Goal: Task Accomplishment & Management: Use online tool/utility

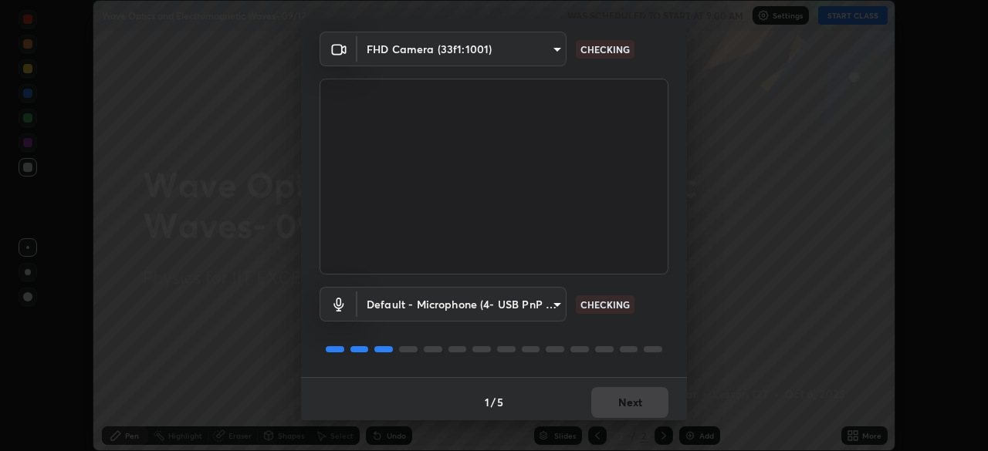
scroll to position [55, 0]
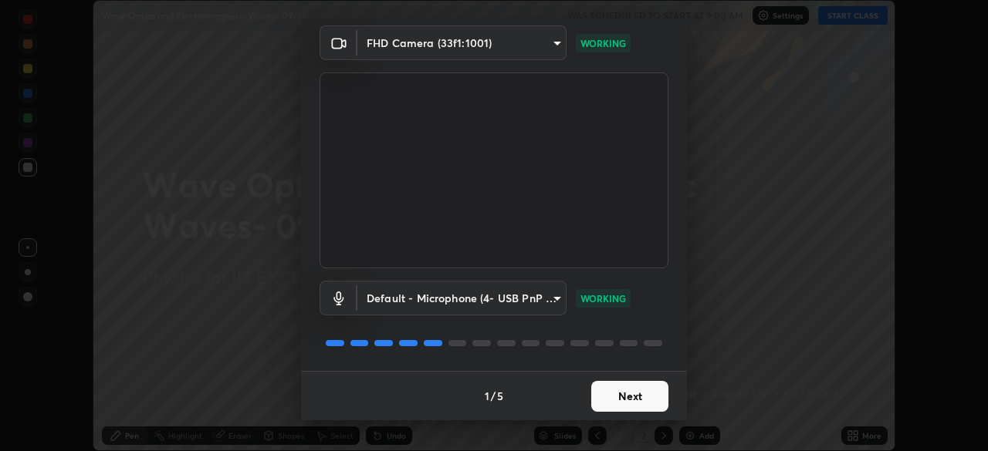
click at [621, 391] on button "Next" at bounding box center [629, 396] width 77 height 31
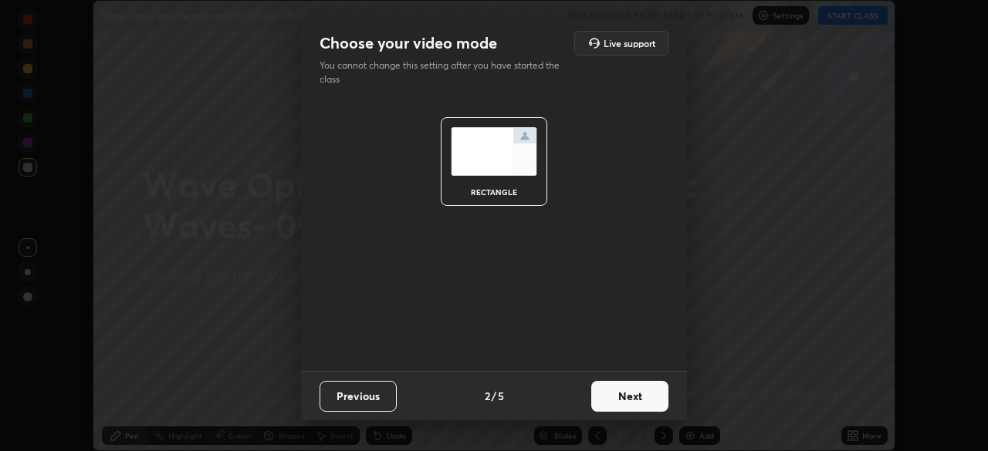
scroll to position [0, 0]
click at [629, 389] on button "Next" at bounding box center [629, 396] width 77 height 31
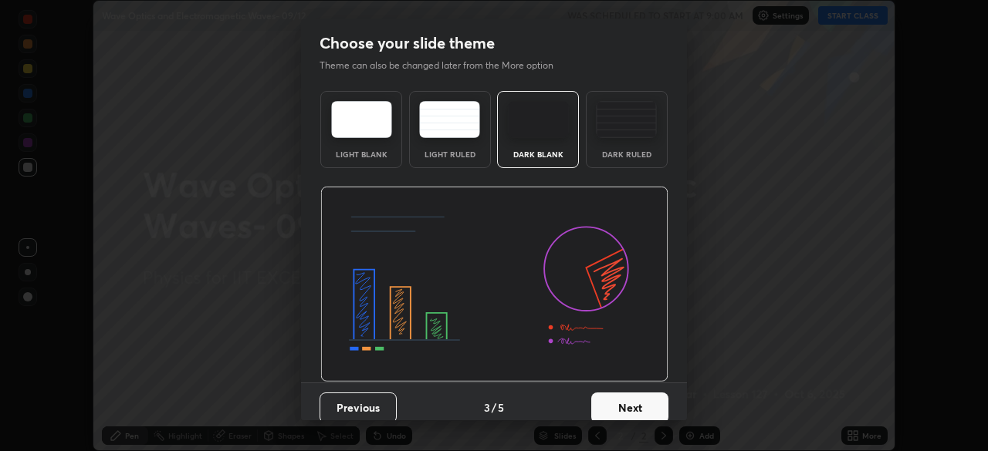
click at [631, 397] on button "Next" at bounding box center [629, 408] width 77 height 31
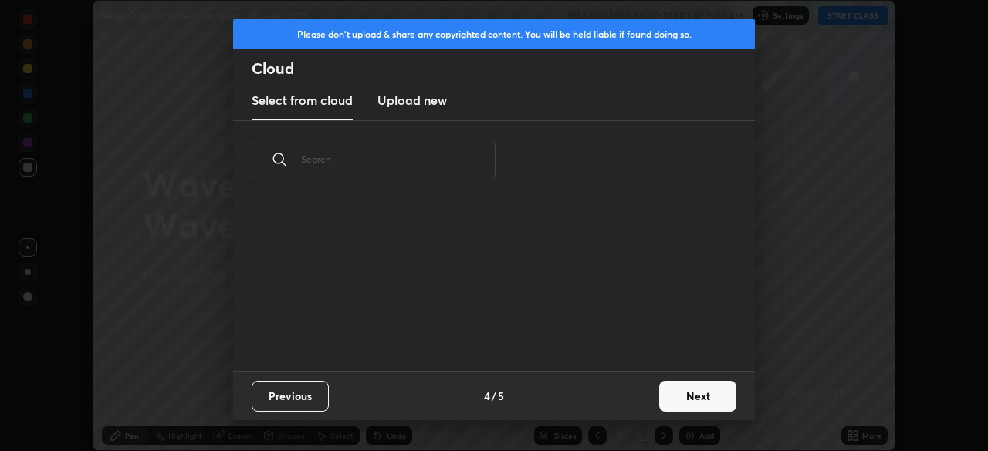
scroll to position [171, 495]
click at [675, 391] on button "Next" at bounding box center [697, 396] width 77 height 31
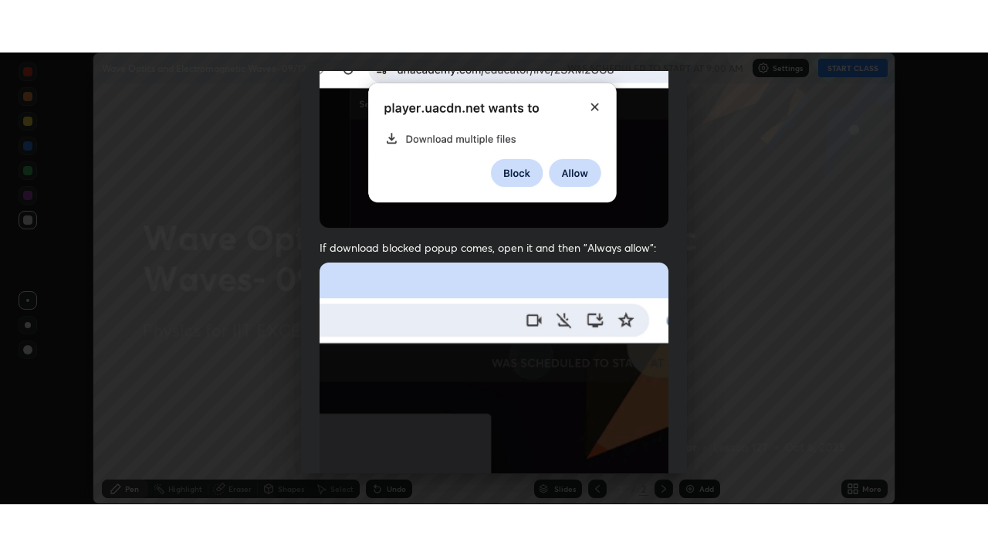
scroll to position [370, 0]
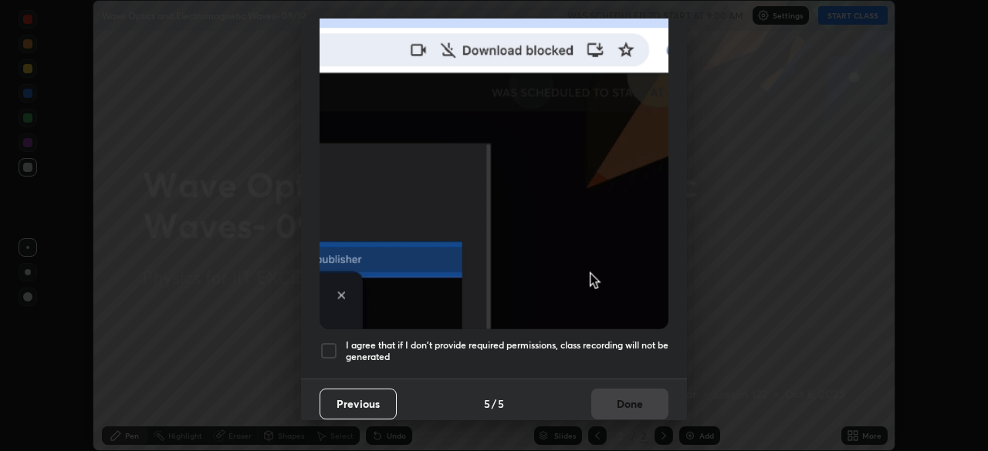
click at [619, 342] on h5 "I agree that if I don't provide required permissions, class recording will not …" at bounding box center [507, 352] width 323 height 24
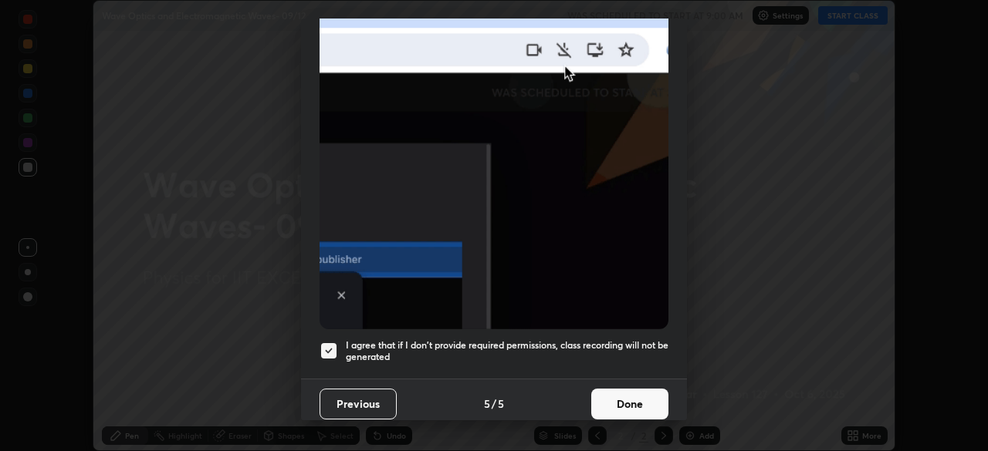
click at [615, 397] on button "Done" at bounding box center [629, 404] width 77 height 31
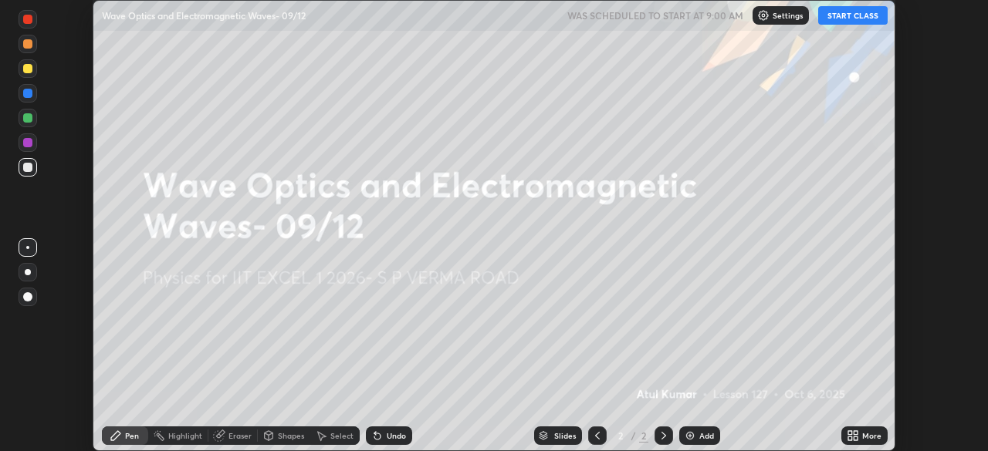
click at [844, 16] on button "START CLASS" at bounding box center [852, 15] width 69 height 19
click at [861, 434] on div "More" at bounding box center [864, 436] width 46 height 19
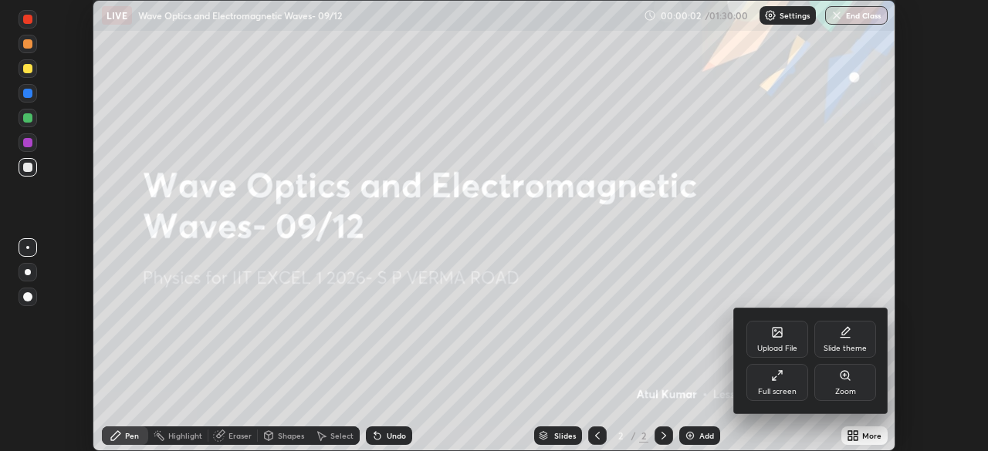
click at [795, 384] on div "Full screen" at bounding box center [777, 382] width 62 height 37
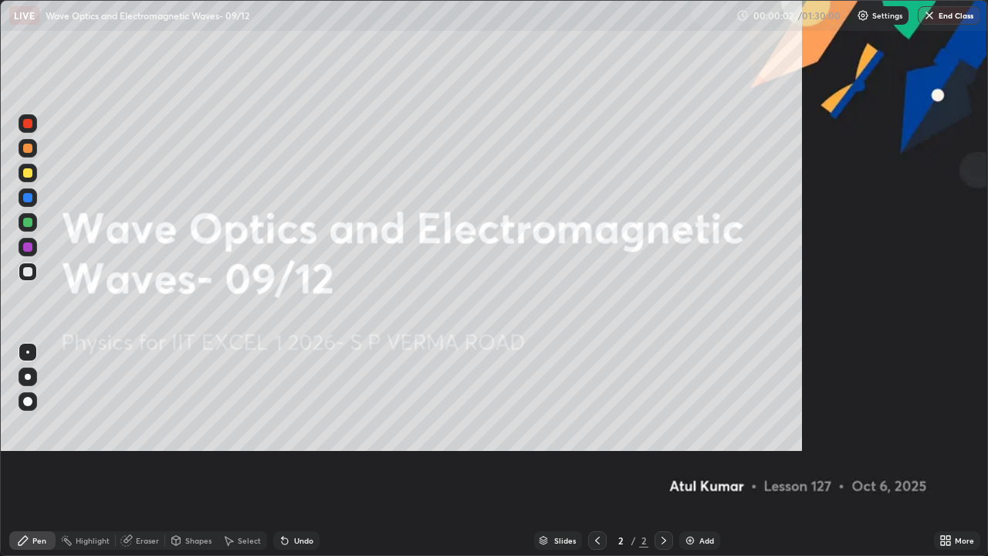
scroll to position [556, 988]
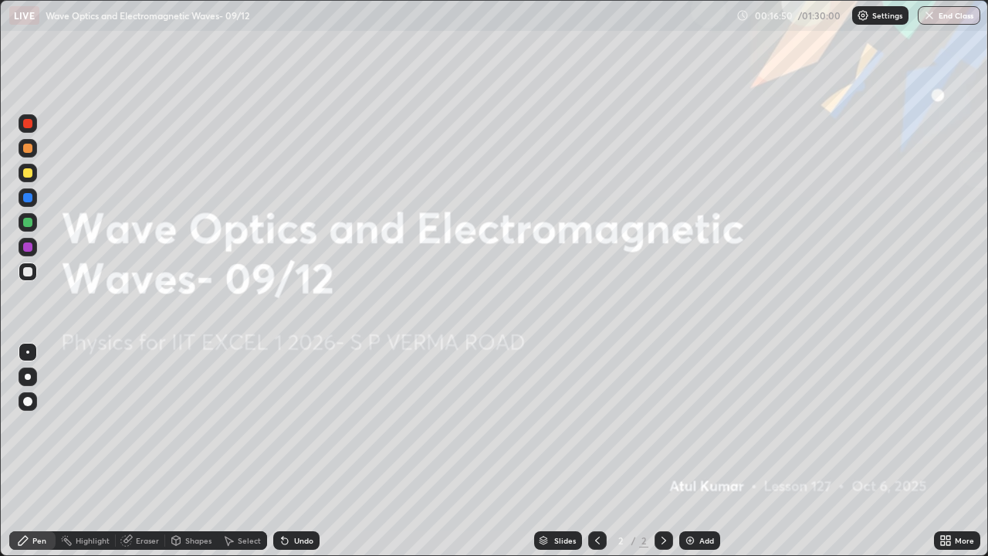
click at [32, 323] on div "Erase all" at bounding box center [27, 278] width 37 height 494
click at [195, 441] on p "Undo" at bounding box center [199, 442] width 23 height 12
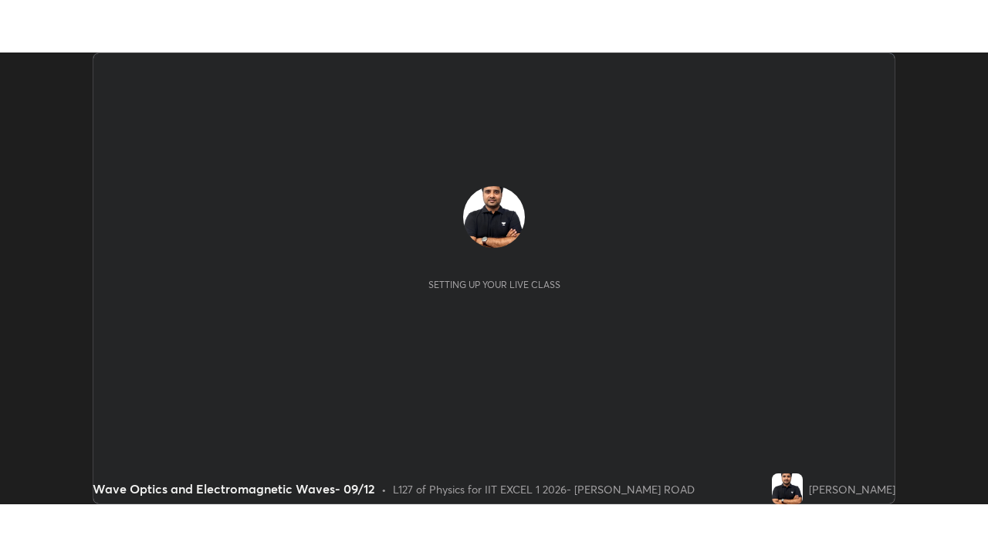
scroll to position [451, 988]
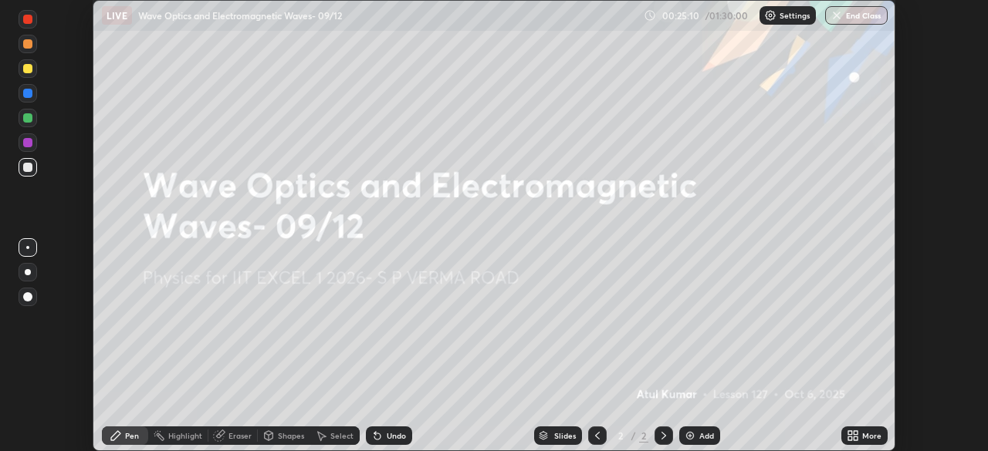
click at [695, 434] on div "Add" at bounding box center [699, 436] width 41 height 19
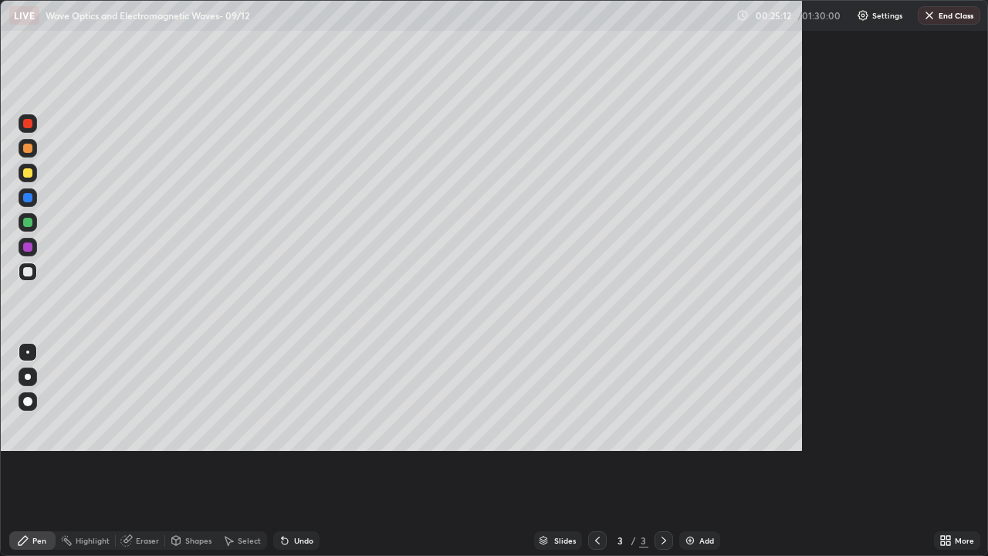
scroll to position [556, 988]
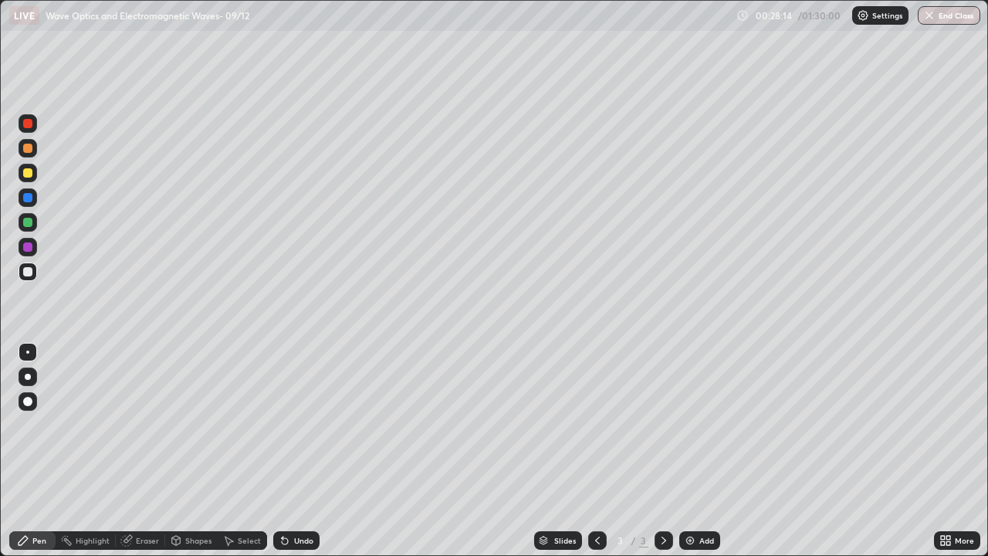
click at [194, 451] on div "Shapes" at bounding box center [198, 540] width 26 height 8
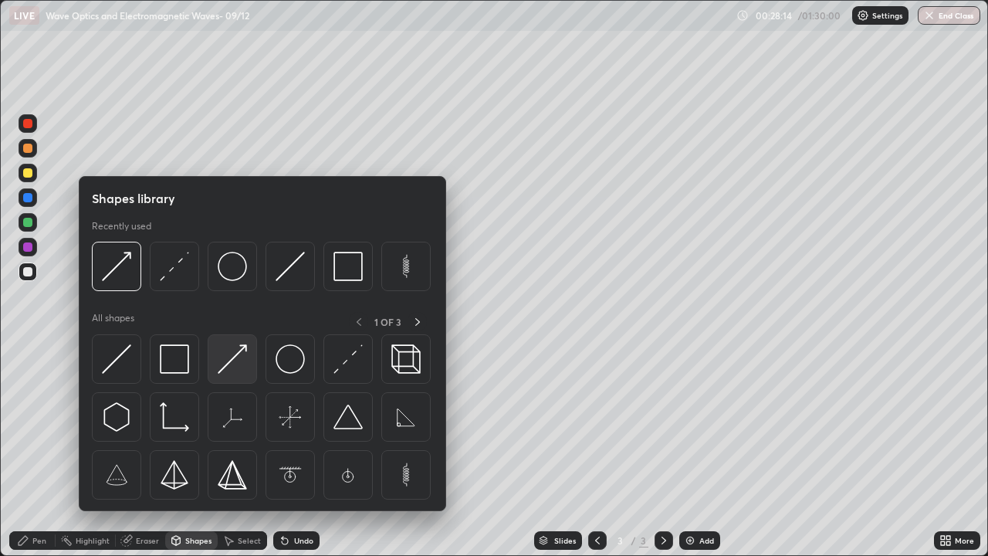
click at [238, 357] on img at bounding box center [232, 358] width 29 height 29
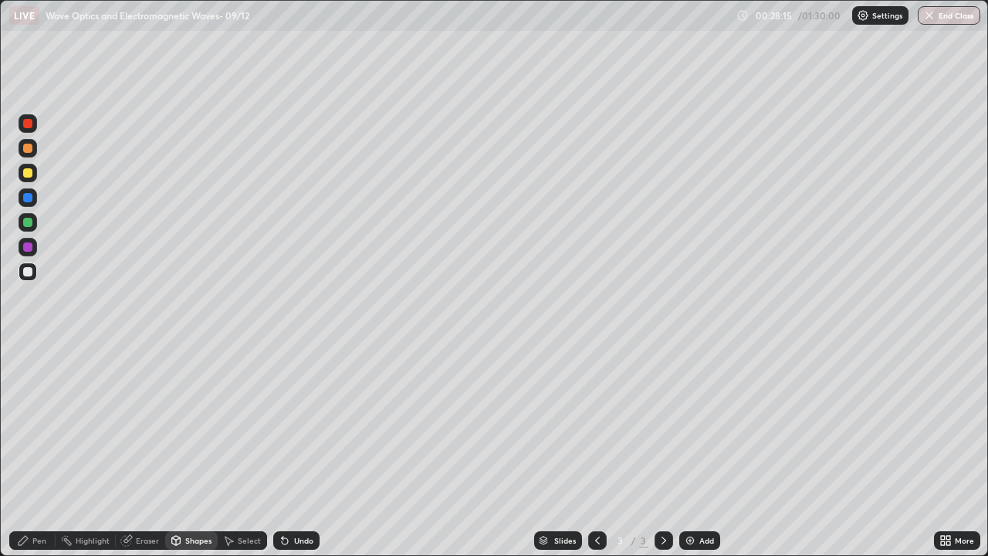
click at [33, 272] on div at bounding box center [28, 271] width 19 height 19
click at [38, 451] on div "Pen" at bounding box center [32, 540] width 46 height 19
click at [695, 451] on div "Add" at bounding box center [699, 540] width 41 height 19
click at [29, 148] on div at bounding box center [27, 148] width 9 height 9
click at [596, 451] on icon at bounding box center [597, 540] width 12 height 12
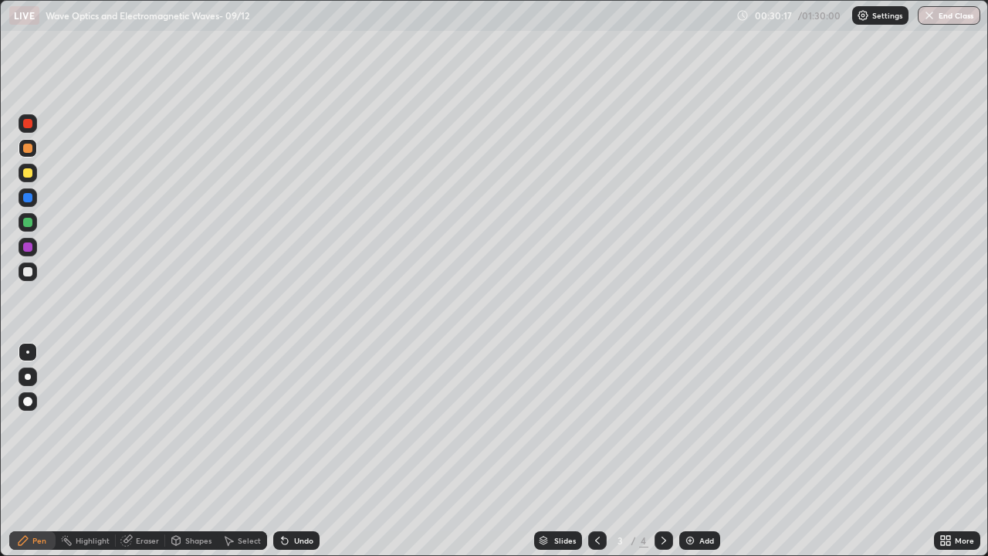
click at [665, 451] on icon at bounding box center [664, 540] width 12 height 12
click at [174, 451] on icon at bounding box center [176, 540] width 8 height 9
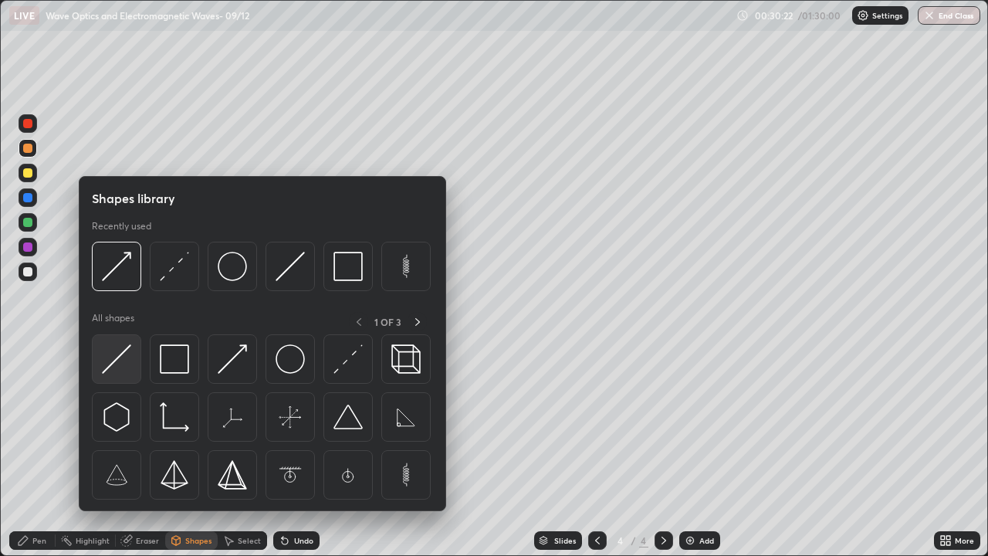
click at [123, 357] on img at bounding box center [116, 358] width 29 height 29
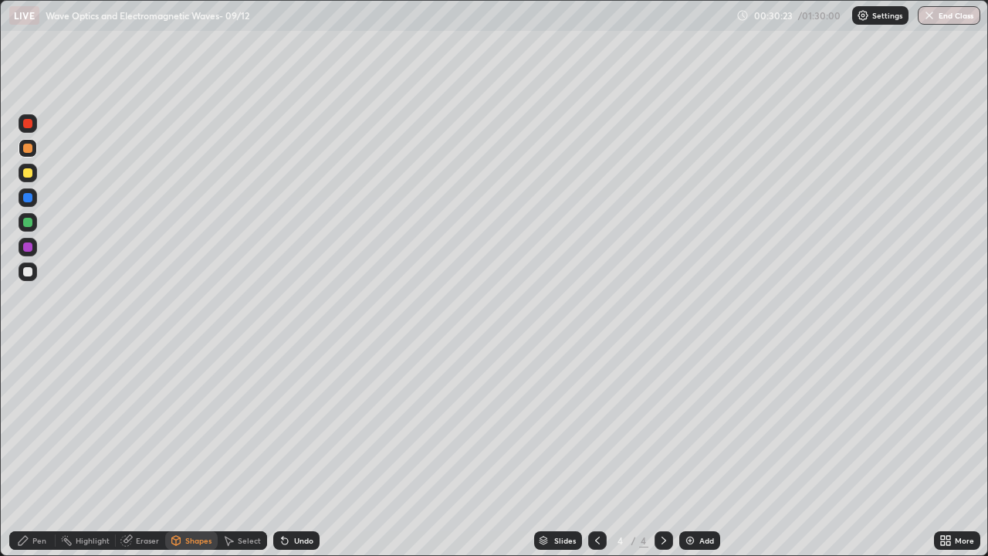
click at [29, 268] on div at bounding box center [27, 271] width 9 height 9
click at [37, 451] on div "Pen" at bounding box center [39, 540] width 14 height 8
click at [188, 451] on div "Shapes" at bounding box center [191, 540] width 52 height 19
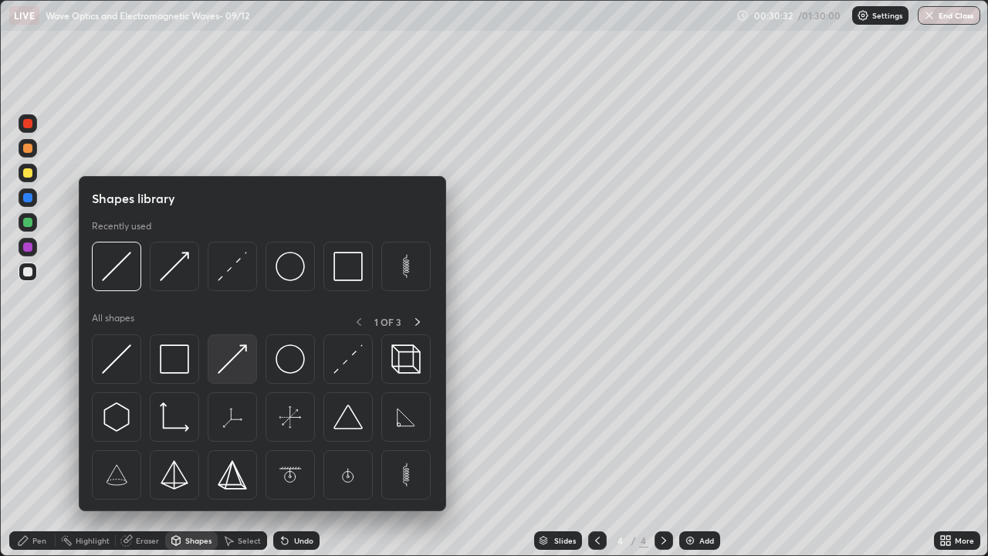
click at [235, 364] on img at bounding box center [232, 358] width 29 height 29
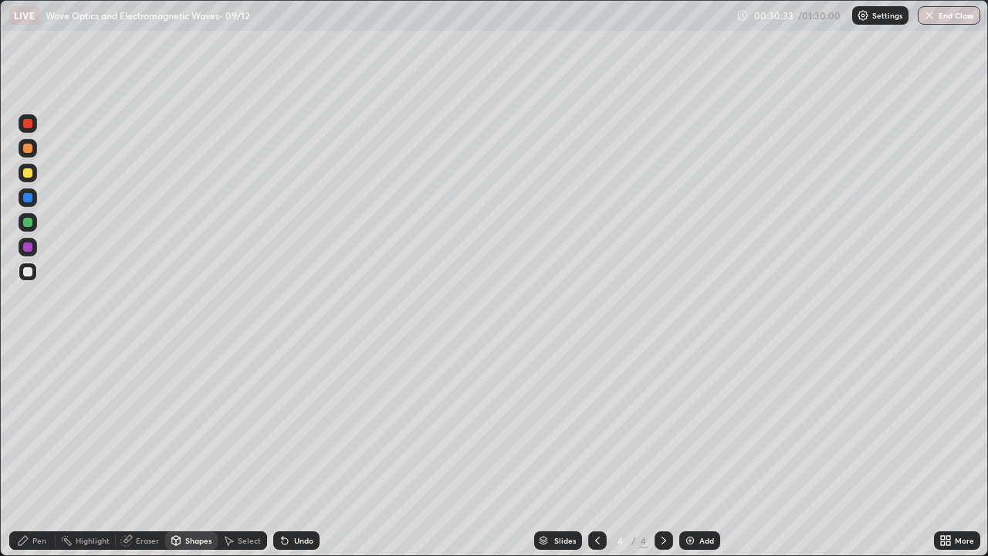
click at [29, 272] on div at bounding box center [27, 271] width 9 height 9
click at [36, 175] on div at bounding box center [28, 173] width 19 height 19
click at [33, 451] on div "Pen" at bounding box center [39, 540] width 14 height 8
click at [289, 451] on div "Undo" at bounding box center [296, 540] width 46 height 19
click at [285, 451] on icon at bounding box center [285, 540] width 12 height 12
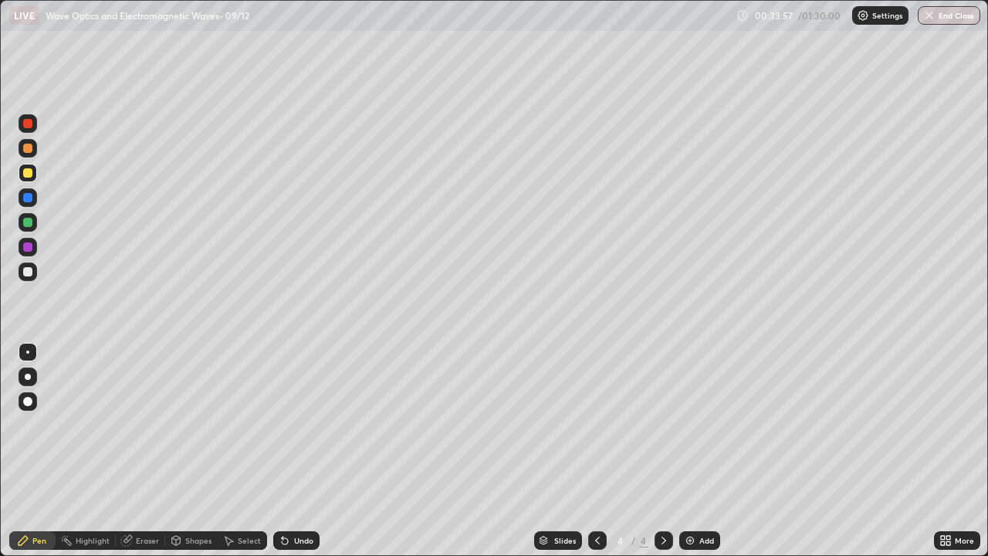
click at [596, 451] on icon at bounding box center [597, 540] width 12 height 12
click at [594, 451] on icon at bounding box center [597, 540] width 12 height 12
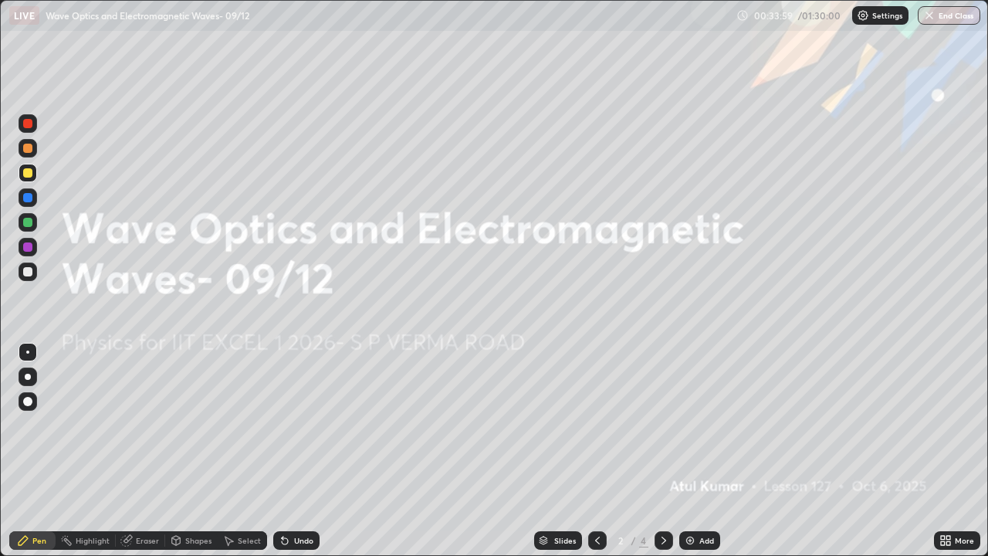
click at [694, 451] on img at bounding box center [690, 540] width 12 height 12
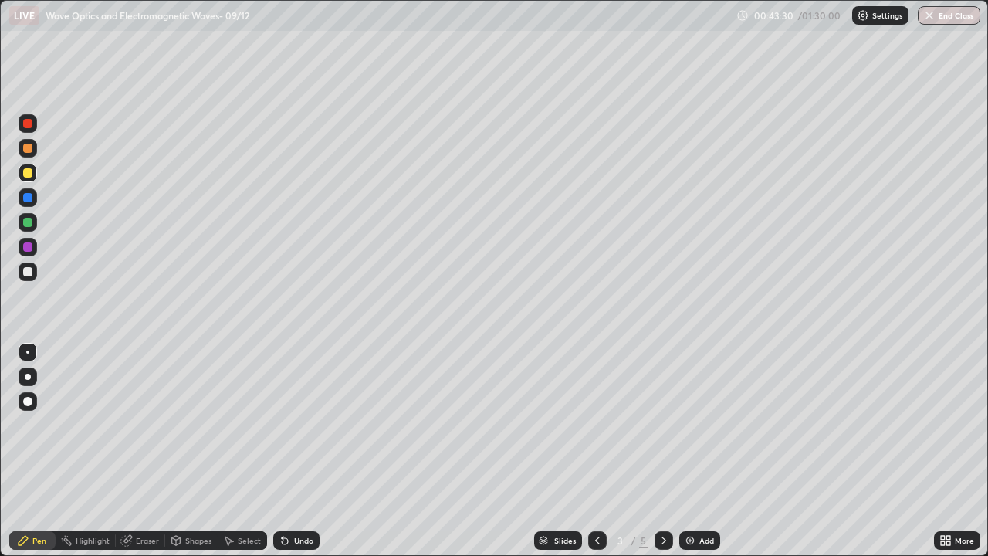
click at [692, 451] on img at bounding box center [690, 540] width 12 height 12
click at [693, 451] on img at bounding box center [690, 540] width 12 height 12
click at [687, 451] on img at bounding box center [690, 540] width 12 height 12
click at [689, 451] on img at bounding box center [690, 540] width 12 height 12
click at [692, 451] on img at bounding box center [690, 540] width 12 height 12
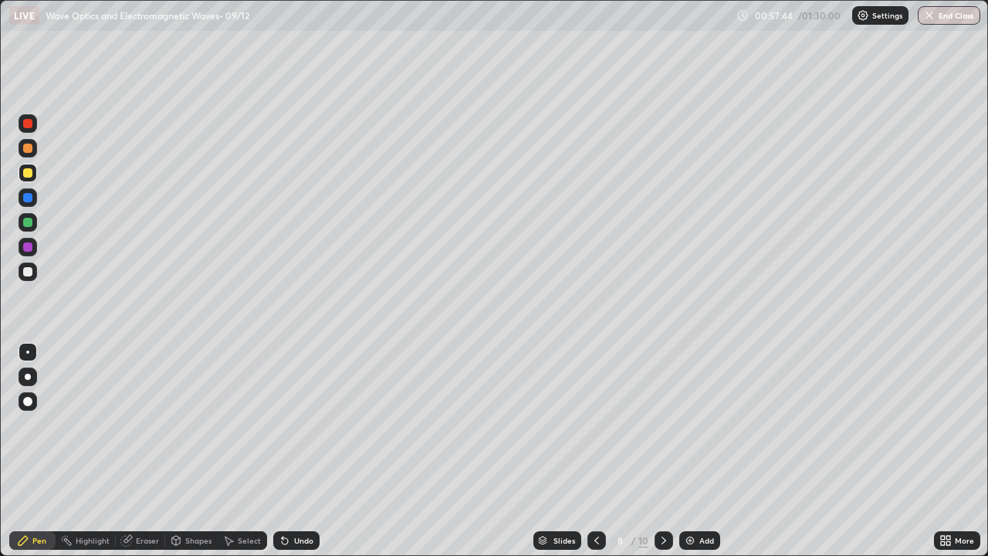
click at [205, 451] on div "Shapes" at bounding box center [191, 540] width 52 height 19
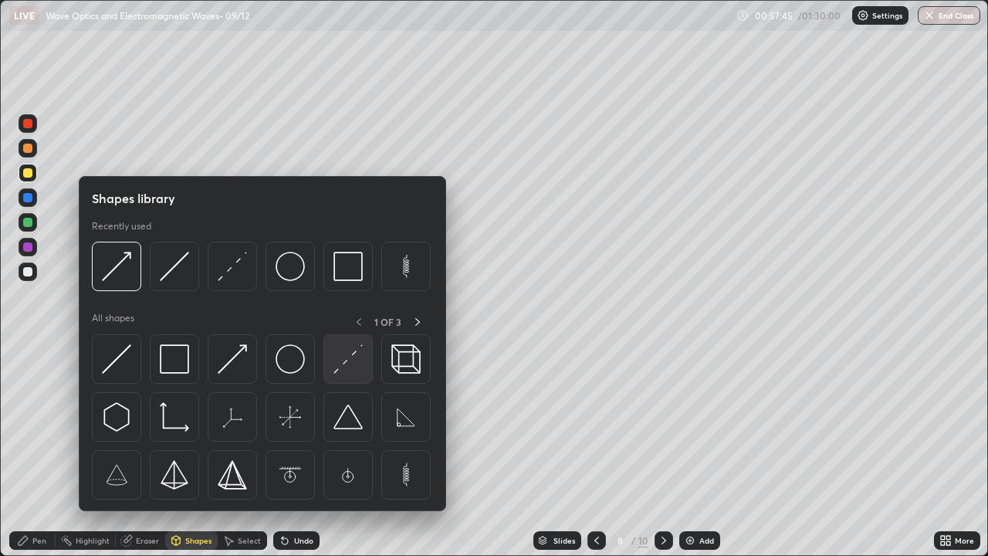
click at [350, 364] on img at bounding box center [347, 358] width 29 height 29
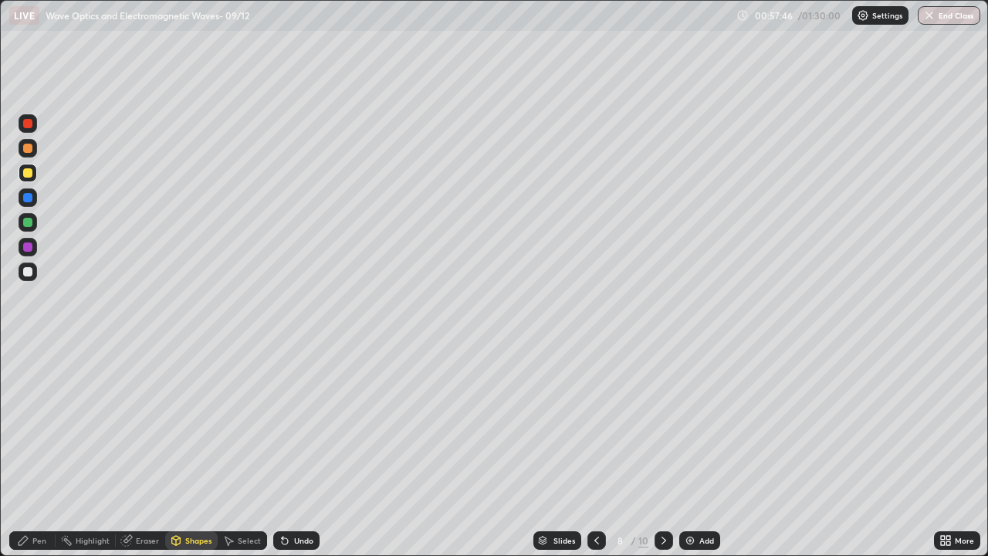
click at [35, 271] on div at bounding box center [28, 271] width 19 height 19
click at [42, 451] on div "Pen" at bounding box center [39, 540] width 14 height 8
click at [299, 451] on div "Undo" at bounding box center [296, 540] width 46 height 19
click at [690, 451] on img at bounding box center [690, 540] width 12 height 12
click at [191, 451] on div "Shapes" at bounding box center [191, 540] width 52 height 19
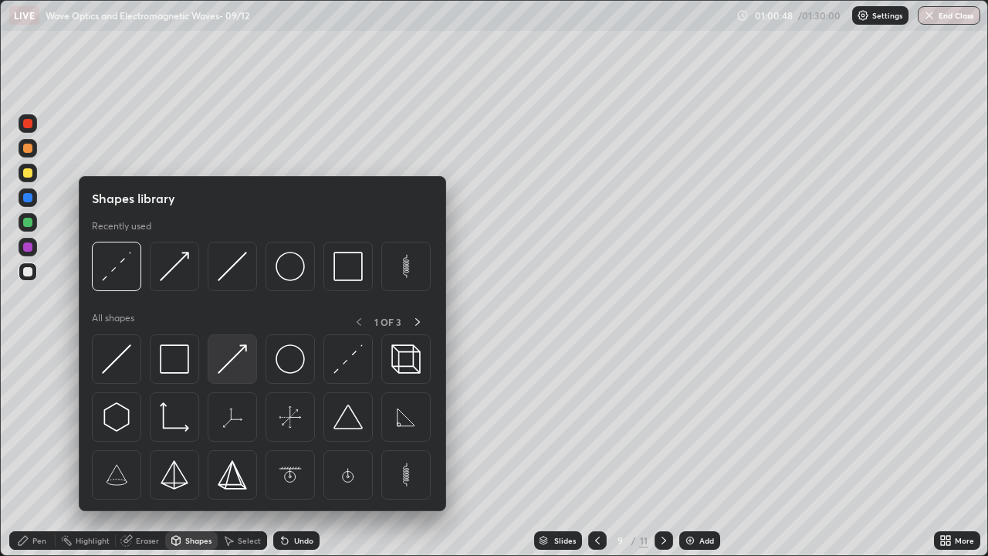
click at [242, 357] on img at bounding box center [232, 358] width 29 height 29
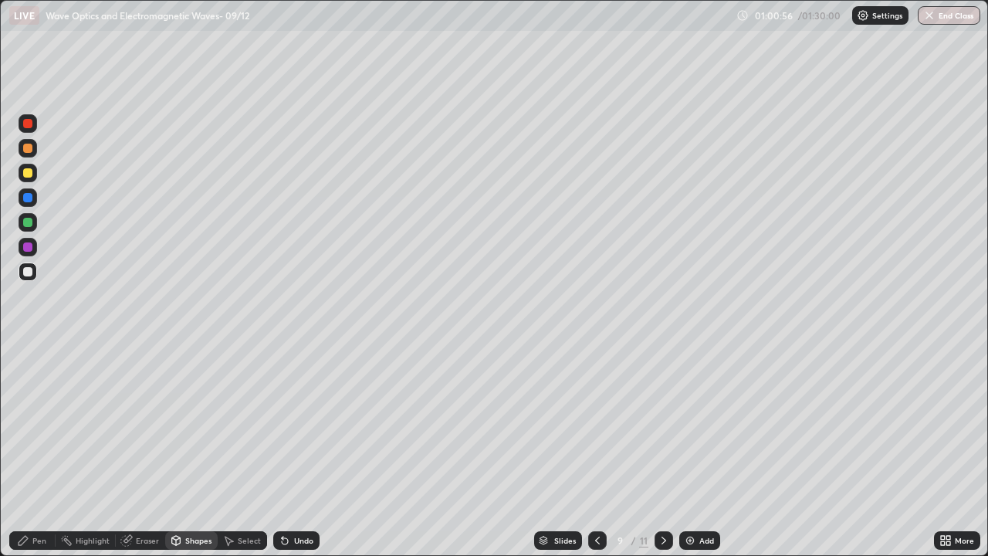
click at [39, 451] on div "Pen" at bounding box center [32, 540] width 46 height 19
click at [688, 451] on img at bounding box center [690, 540] width 12 height 12
click at [32, 172] on div at bounding box center [27, 172] width 9 height 9
click at [198, 451] on div "Shapes" at bounding box center [198, 540] width 26 height 8
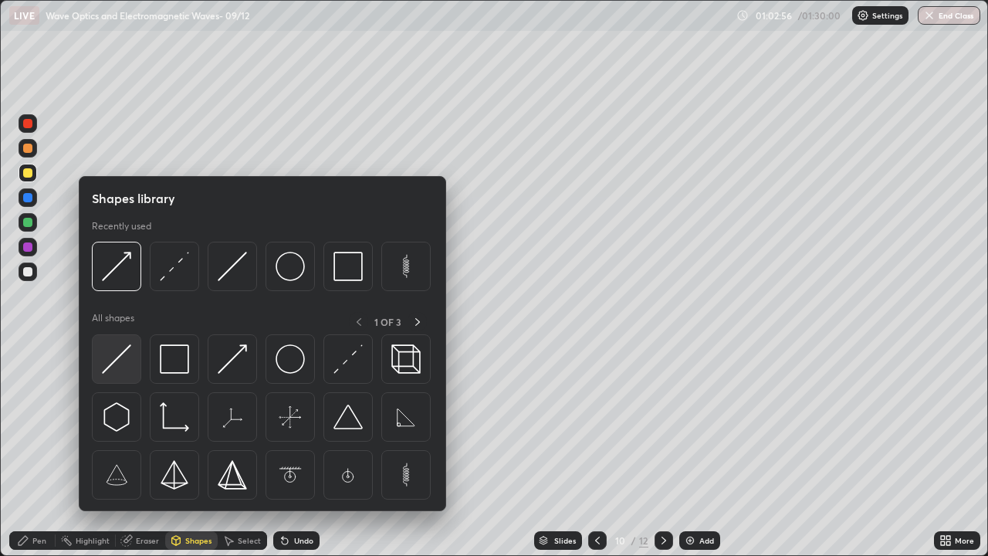
click at [127, 356] on img at bounding box center [116, 358] width 29 height 29
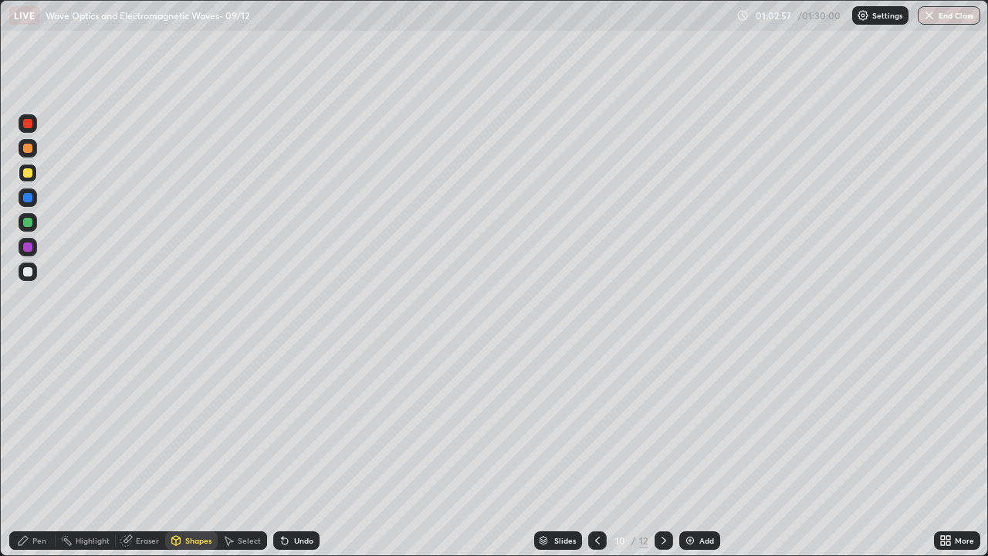
click at [35, 270] on div at bounding box center [28, 271] width 19 height 19
click at [39, 451] on div "Pen" at bounding box center [39, 540] width 14 height 8
click at [186, 451] on div "Shapes" at bounding box center [191, 540] width 52 height 19
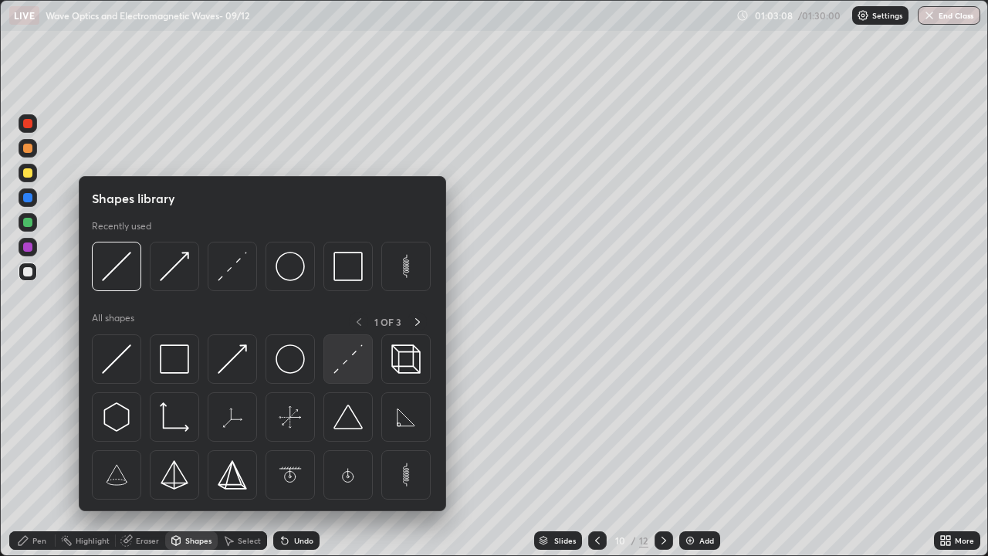
click at [350, 360] on img at bounding box center [347, 358] width 29 height 29
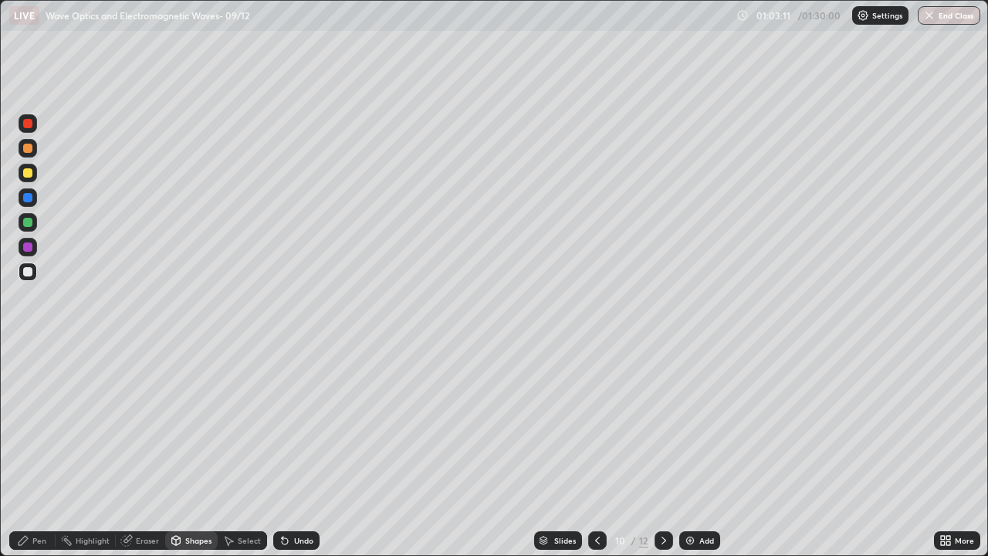
click at [38, 451] on div "Pen" at bounding box center [39, 540] width 14 height 8
click at [694, 451] on img at bounding box center [690, 540] width 12 height 12
click at [290, 451] on div "Undo" at bounding box center [296, 540] width 46 height 19
click at [289, 451] on div "Undo" at bounding box center [296, 540] width 46 height 19
click at [596, 451] on icon at bounding box center [597, 540] width 5 height 8
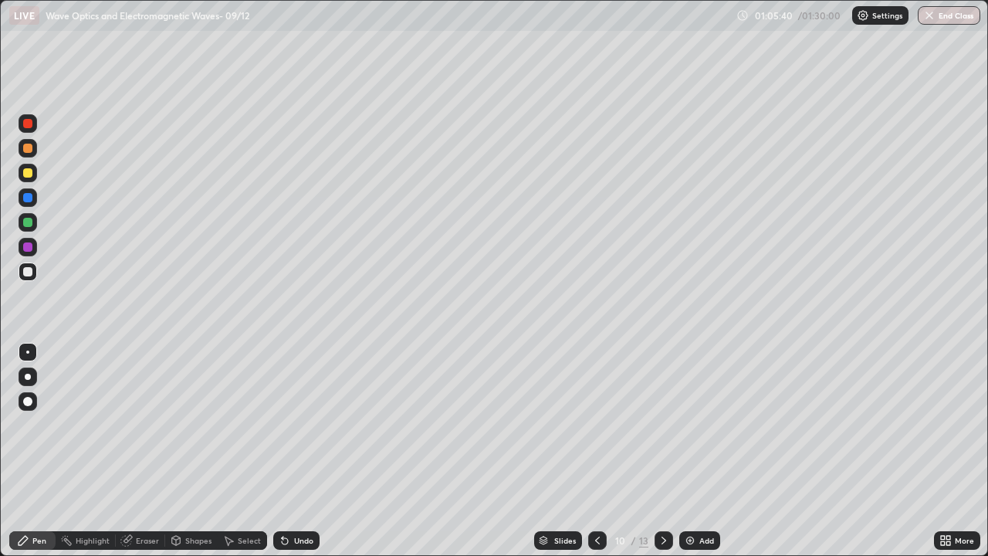
click at [597, 451] on icon at bounding box center [597, 540] width 12 height 12
click at [595, 451] on icon at bounding box center [597, 540] width 12 height 12
click at [663, 451] on icon at bounding box center [664, 540] width 12 height 12
click at [661, 451] on icon at bounding box center [664, 540] width 12 height 12
click at [662, 451] on icon at bounding box center [664, 540] width 12 height 12
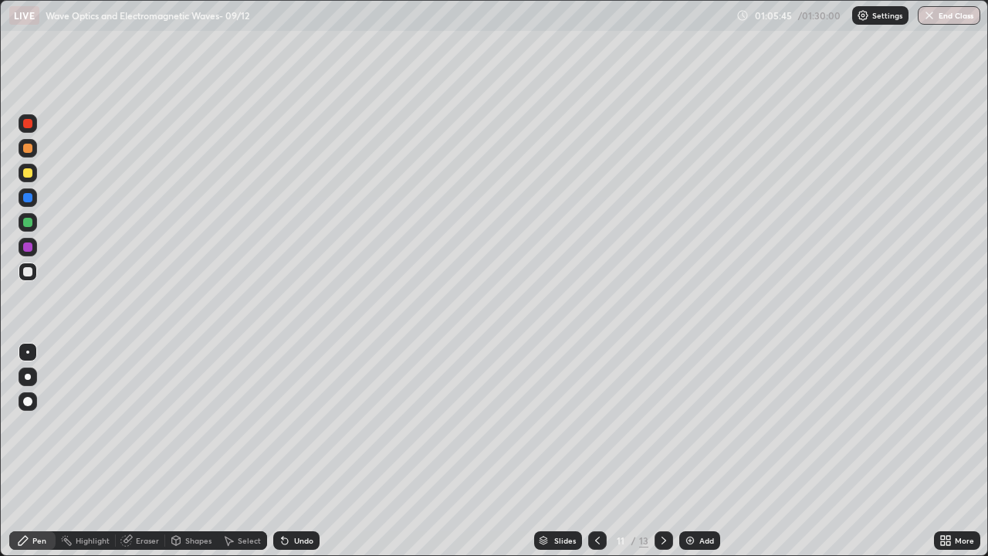
click at [661, 451] on icon at bounding box center [664, 540] width 12 height 12
click at [595, 451] on icon at bounding box center [597, 540] width 5 height 8
click at [591, 451] on icon at bounding box center [597, 540] width 12 height 12
click at [663, 451] on icon at bounding box center [663, 540] width 5 height 8
click at [594, 451] on div at bounding box center [597, 540] width 19 height 19
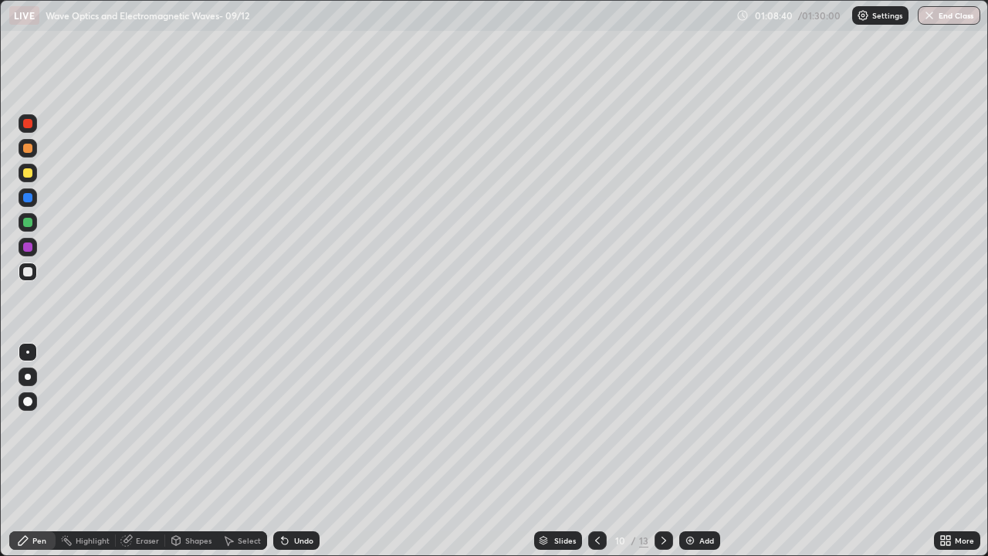
click at [662, 451] on icon at bounding box center [664, 540] width 12 height 12
click at [951, 15] on button "End Class" at bounding box center [949, 15] width 63 height 19
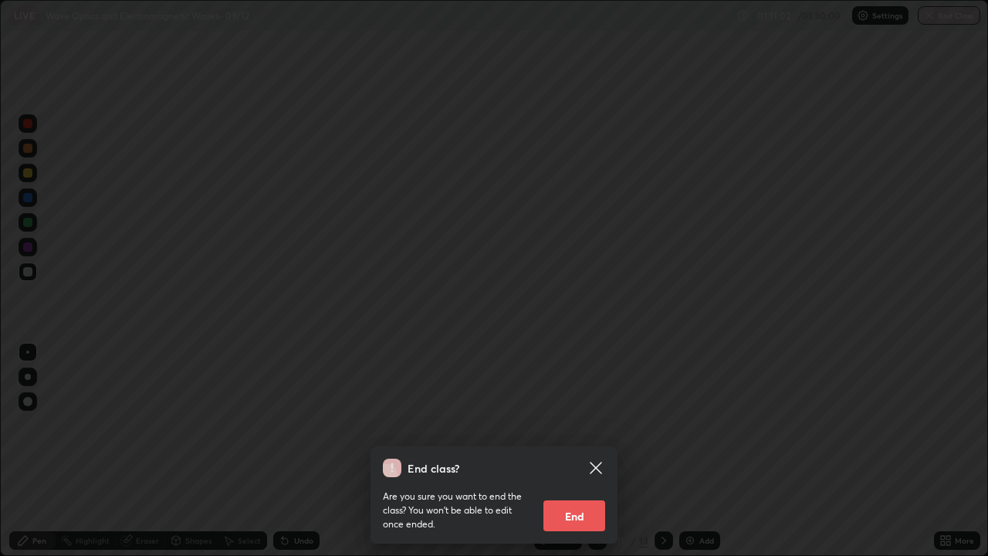
click at [567, 451] on button "End" at bounding box center [574, 515] width 62 height 31
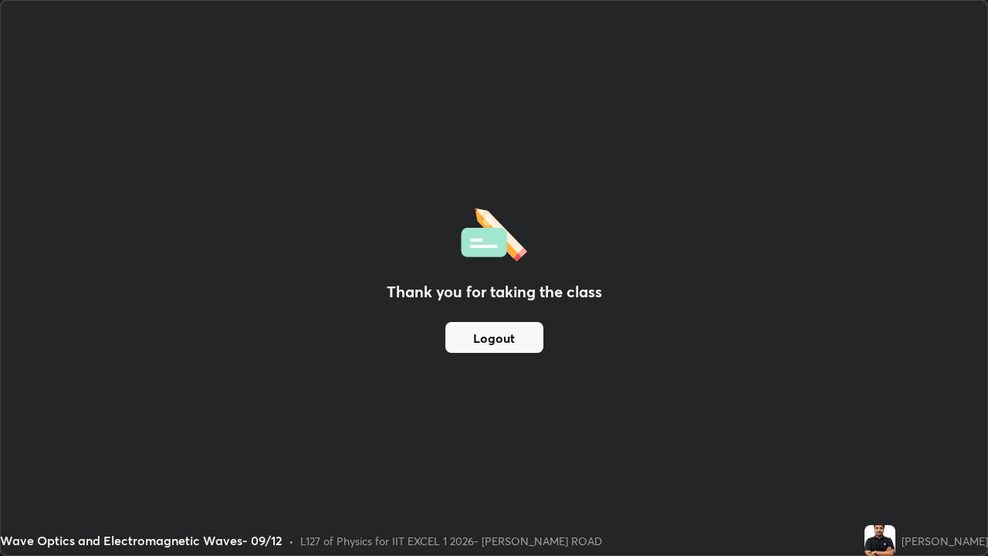
click at [516, 337] on button "Logout" at bounding box center [494, 337] width 98 height 31
